Goal: Understand process/instructions

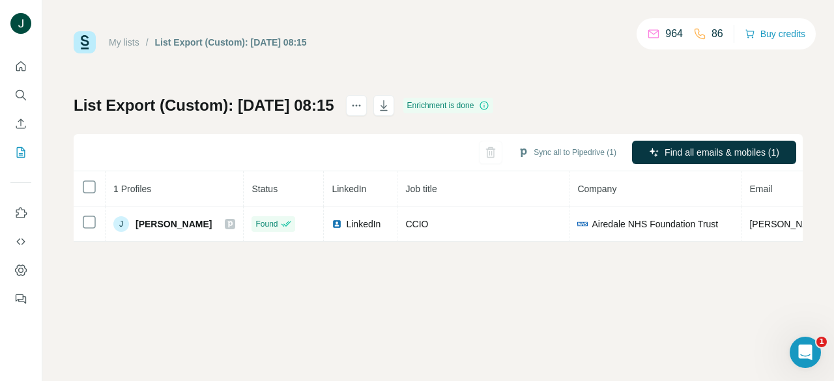
scroll to position [0, 302]
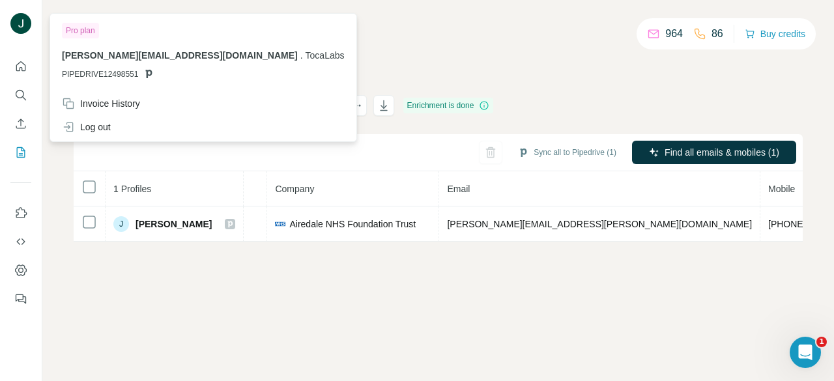
click at [17, 16] on img at bounding box center [20, 23] width 21 height 21
click at [25, 26] on img at bounding box center [20, 23] width 21 height 21
click at [3, 21] on div at bounding box center [21, 190] width 42 height 381
click at [18, 20] on img at bounding box center [20, 23] width 21 height 21
click at [21, 76] on button "Quick start" at bounding box center [20, 66] width 21 height 23
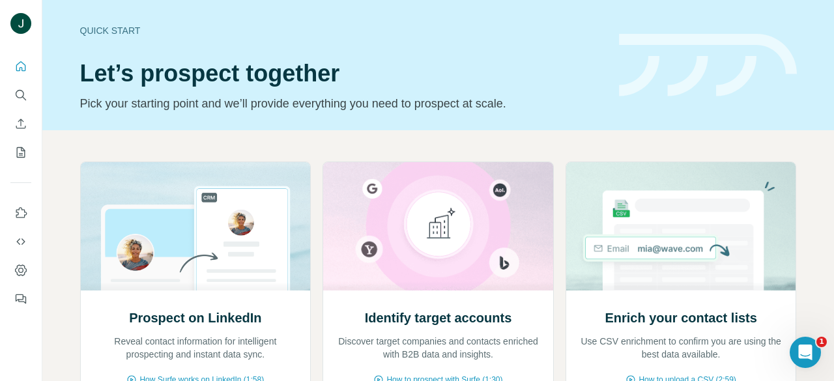
click at [0, 97] on div at bounding box center [21, 179] width 42 height 264
